Goal: Information Seeking & Learning: Learn about a topic

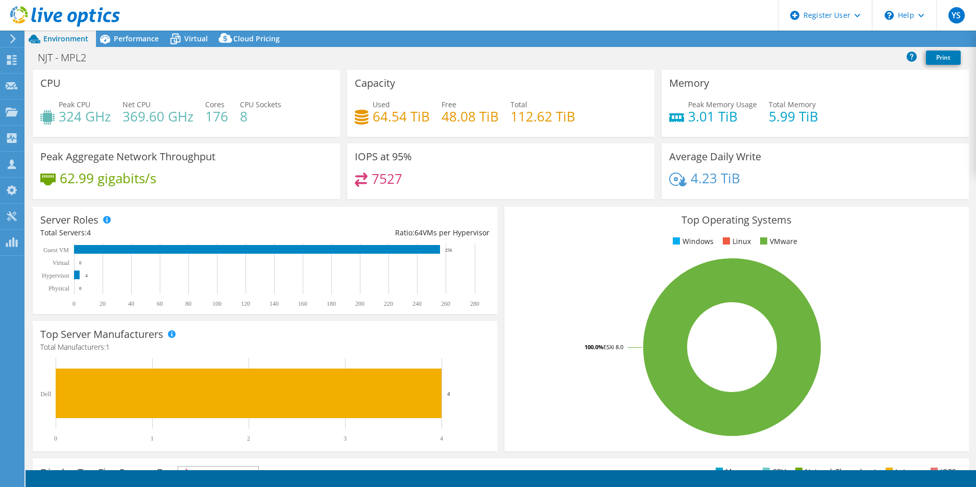
select select "USD"
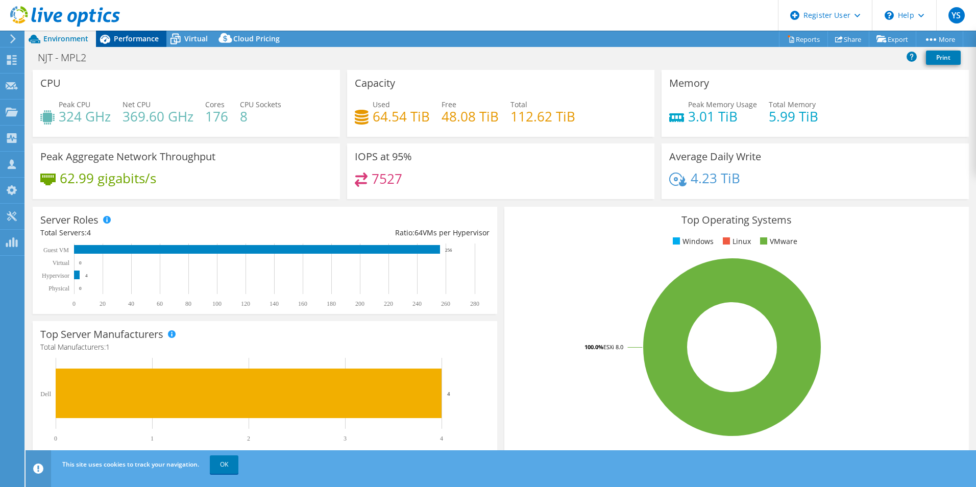
click at [148, 33] on div "Performance" at bounding box center [131, 39] width 70 height 16
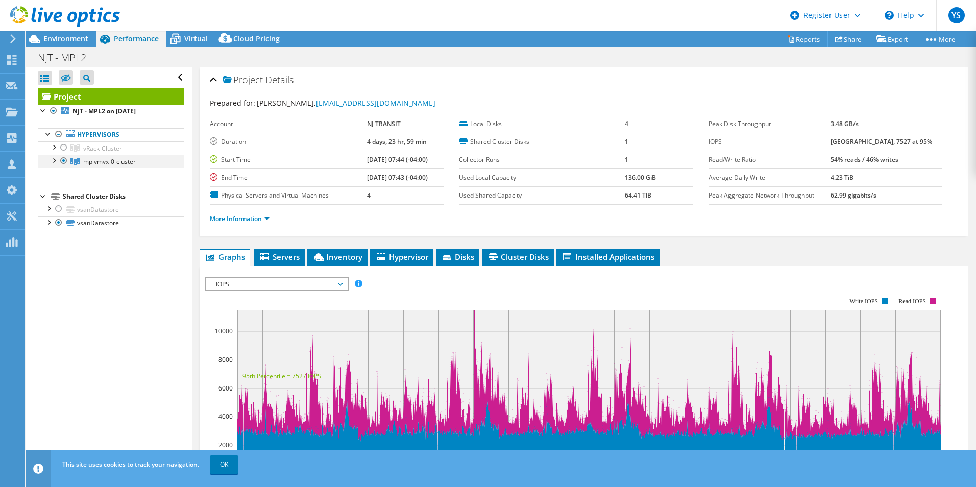
click at [63, 163] on div at bounding box center [64, 161] width 10 height 12
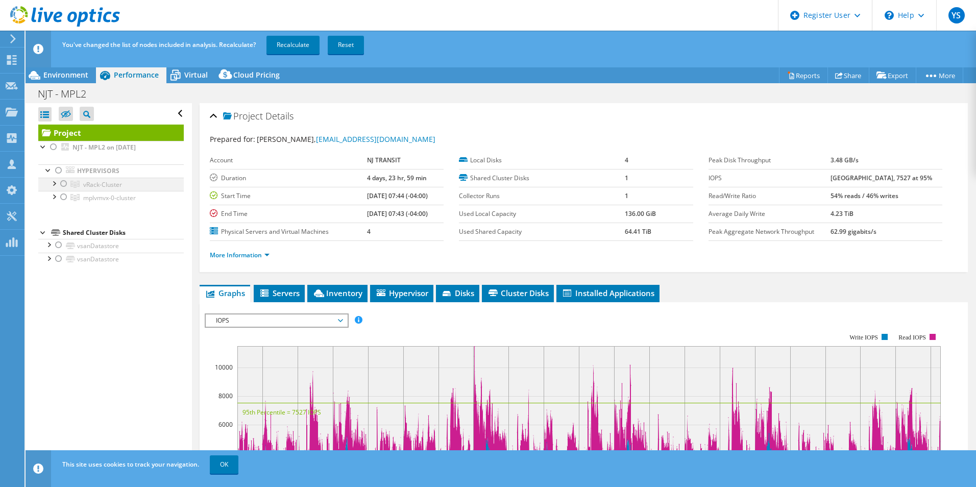
click at [63, 180] on div at bounding box center [64, 184] width 10 height 12
click at [279, 48] on link "Recalculate" at bounding box center [293, 45] width 53 height 18
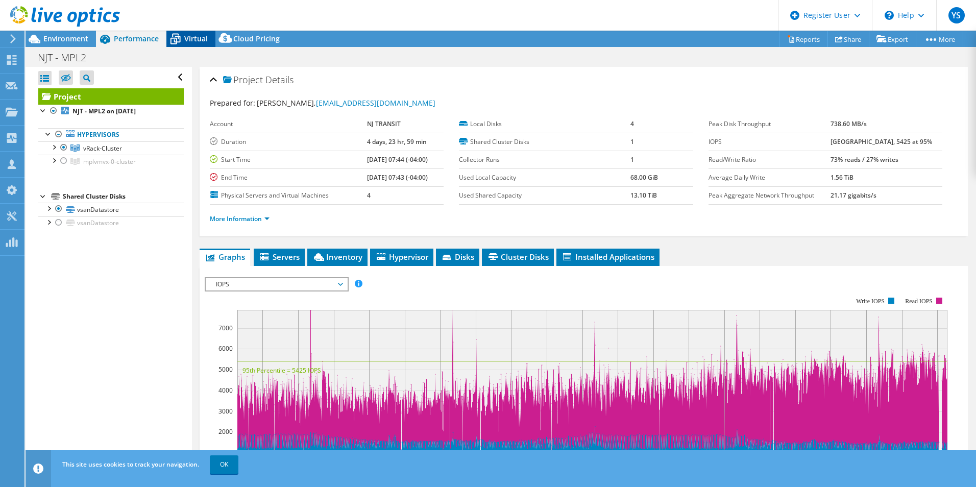
click at [192, 37] on span "Virtual" at bounding box center [195, 39] width 23 height 10
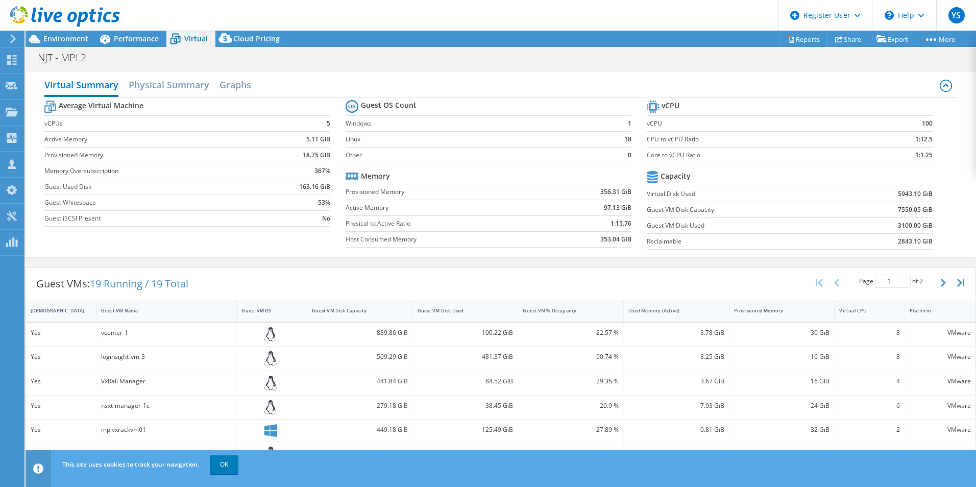
click at [57, 33] on div at bounding box center [60, 17] width 120 height 34
click at [61, 45] on div "Environment" at bounding box center [61, 39] width 70 height 16
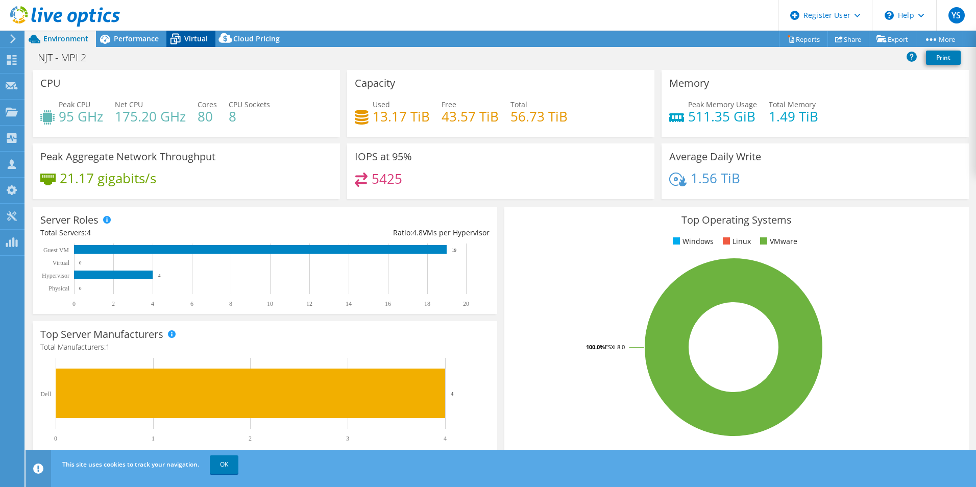
click at [192, 36] on span "Virtual" at bounding box center [195, 39] width 23 height 10
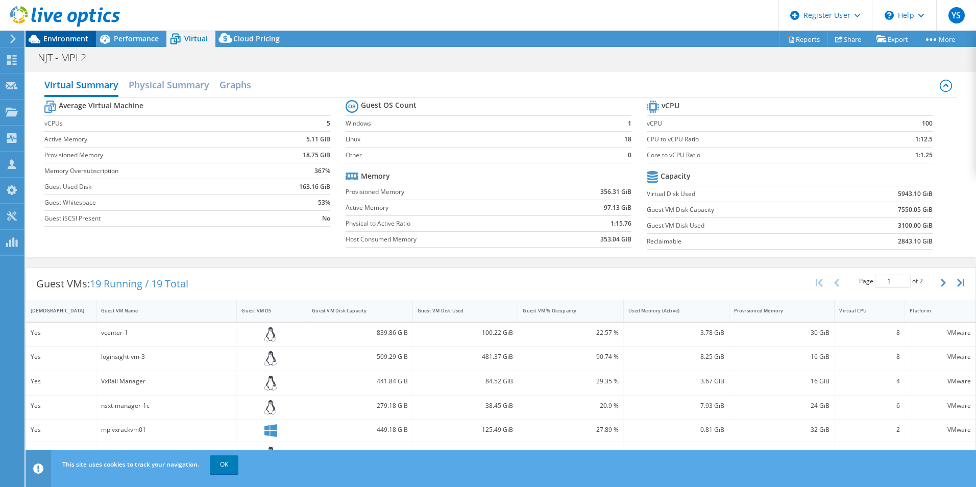
drag, startPoint x: 58, startPoint y: 39, endPoint x: 63, endPoint y: 39, distance: 5.6
click at [58, 39] on span "Environment" at bounding box center [65, 39] width 45 height 10
